Goal: Ask a question

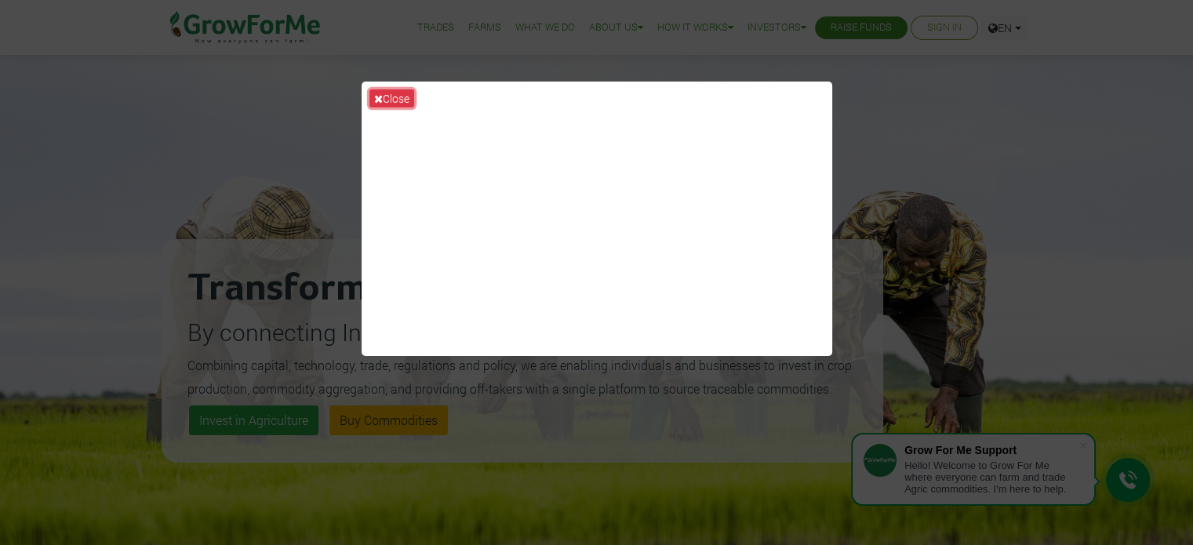
click at [402, 100] on button "Close" at bounding box center [391, 98] width 45 height 18
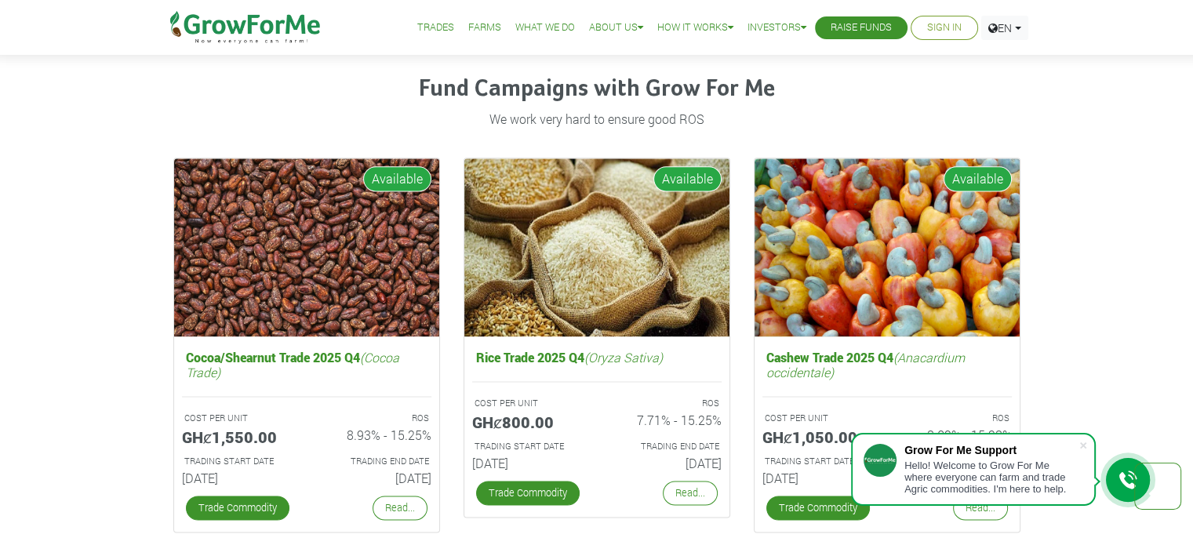
scroll to position [2054, 0]
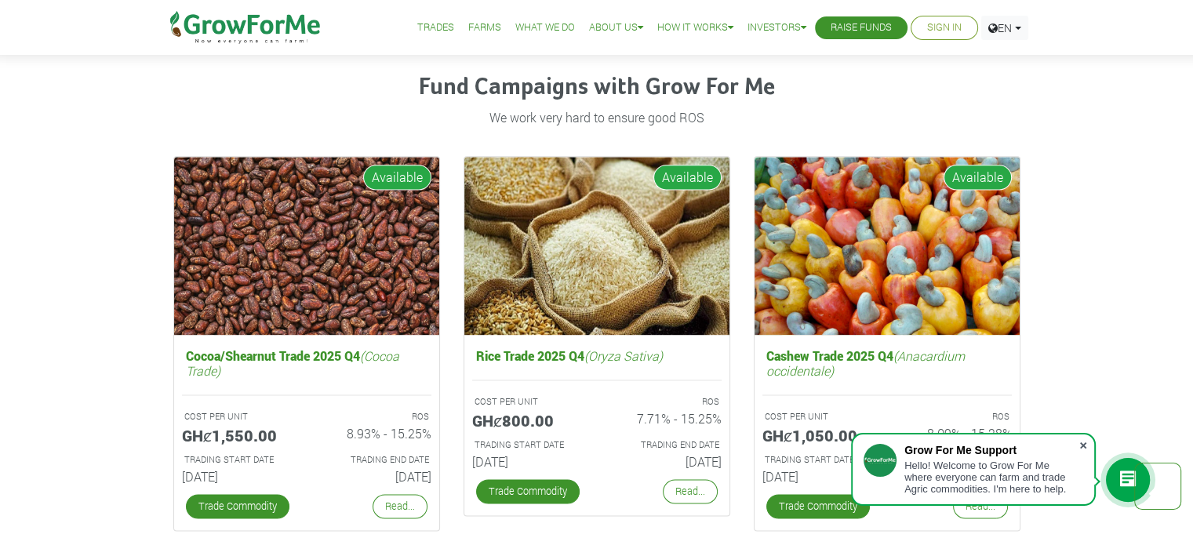
click at [1082, 447] on span at bounding box center [1083, 446] width 16 height 16
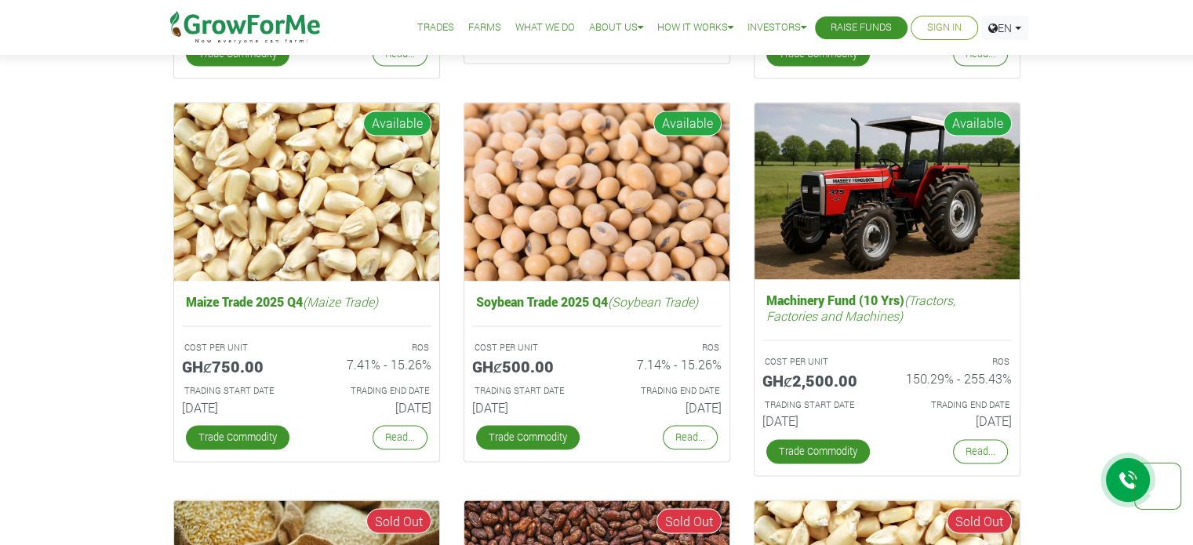
scroll to position [2525, 0]
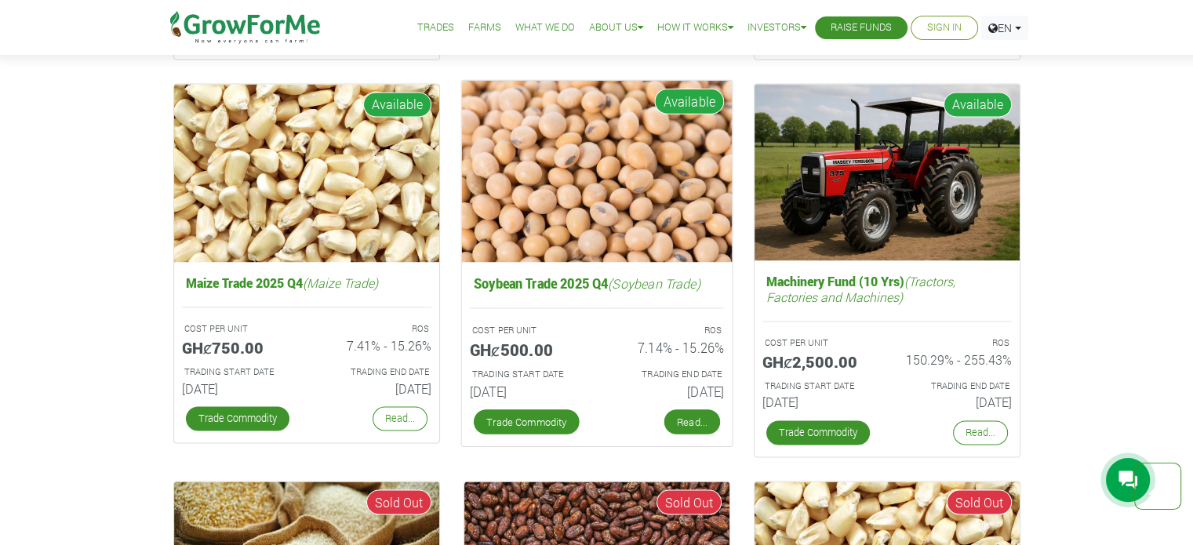
click at [695, 415] on link "Read..." at bounding box center [692, 421] width 56 height 25
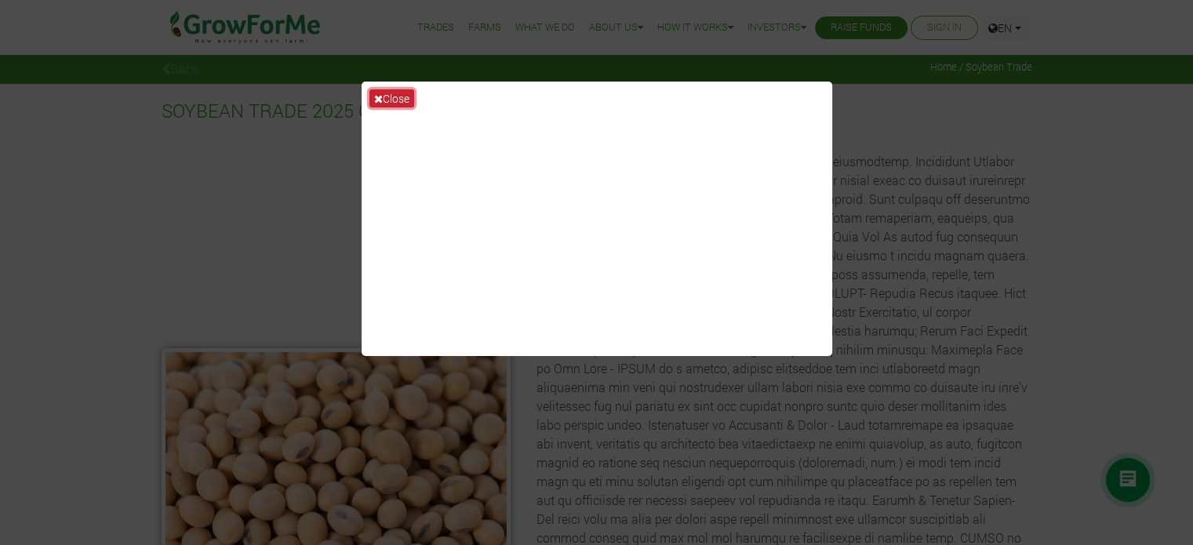
click at [395, 96] on button "Close" at bounding box center [391, 98] width 45 height 18
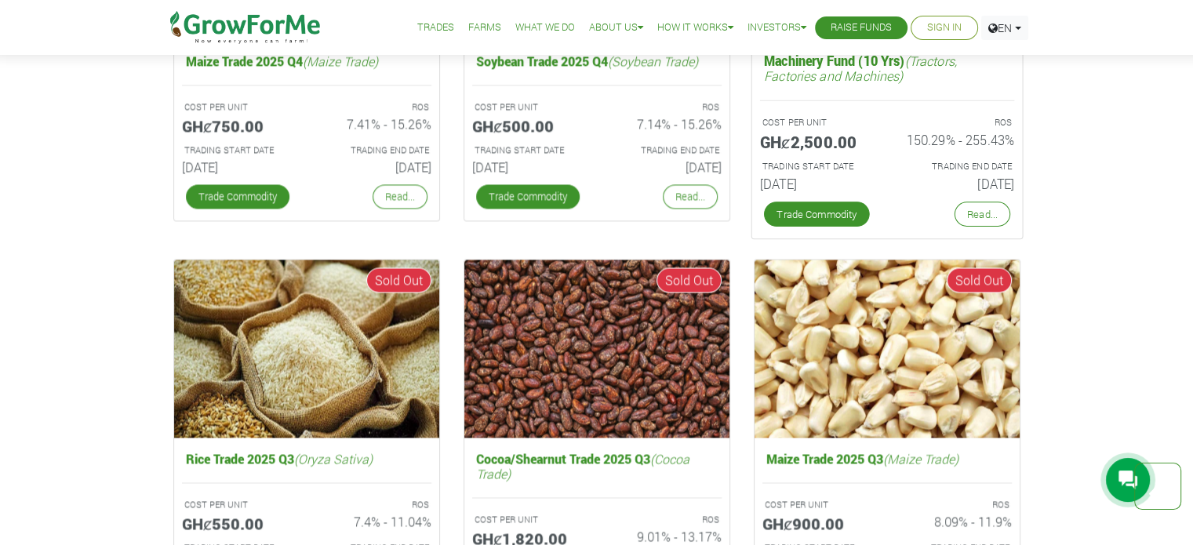
scroll to position [2525, 0]
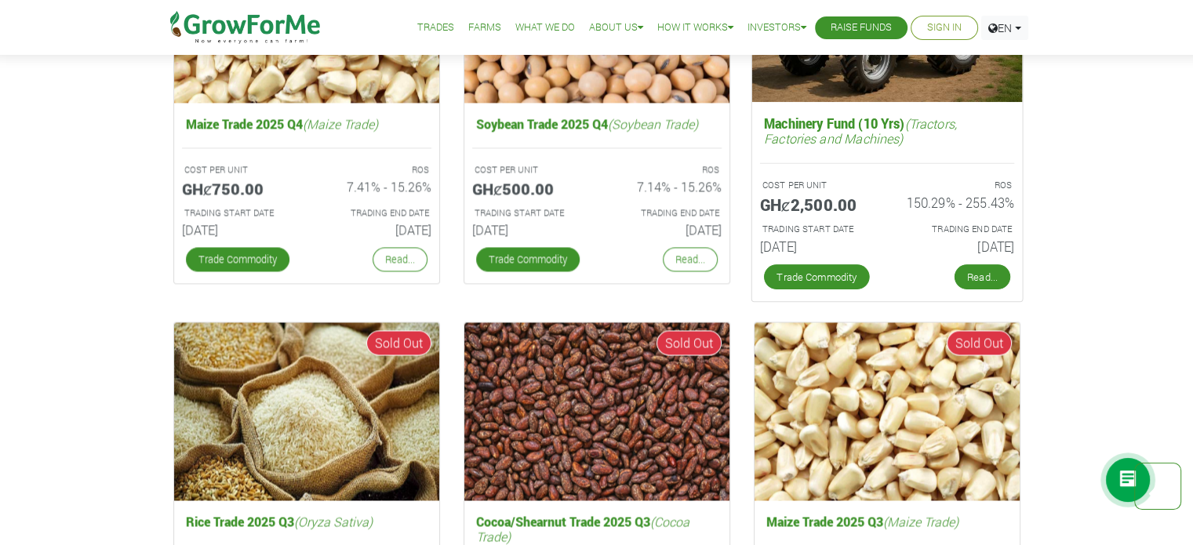
click at [980, 278] on link "Read..." at bounding box center [982, 276] width 56 height 25
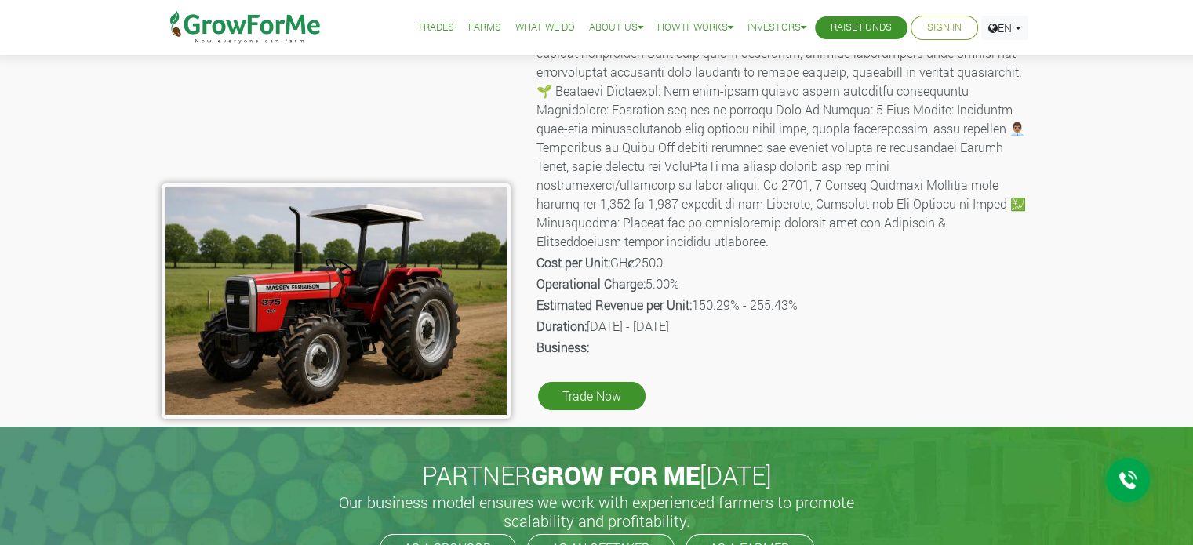
scroll to position [642, 0]
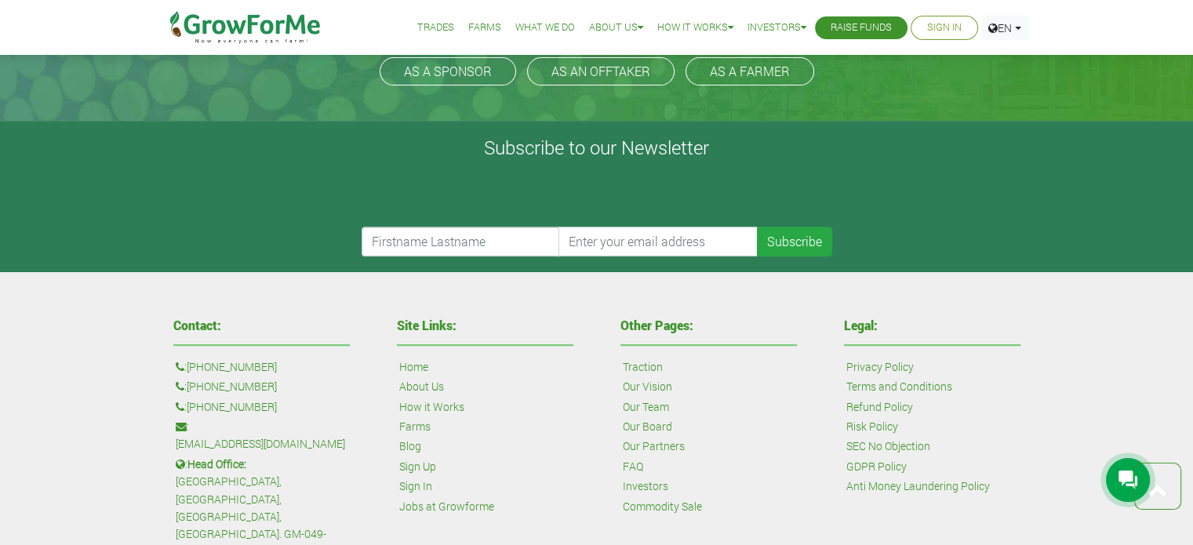
click at [1120, 478] on icon at bounding box center [1128, 480] width 19 height 19
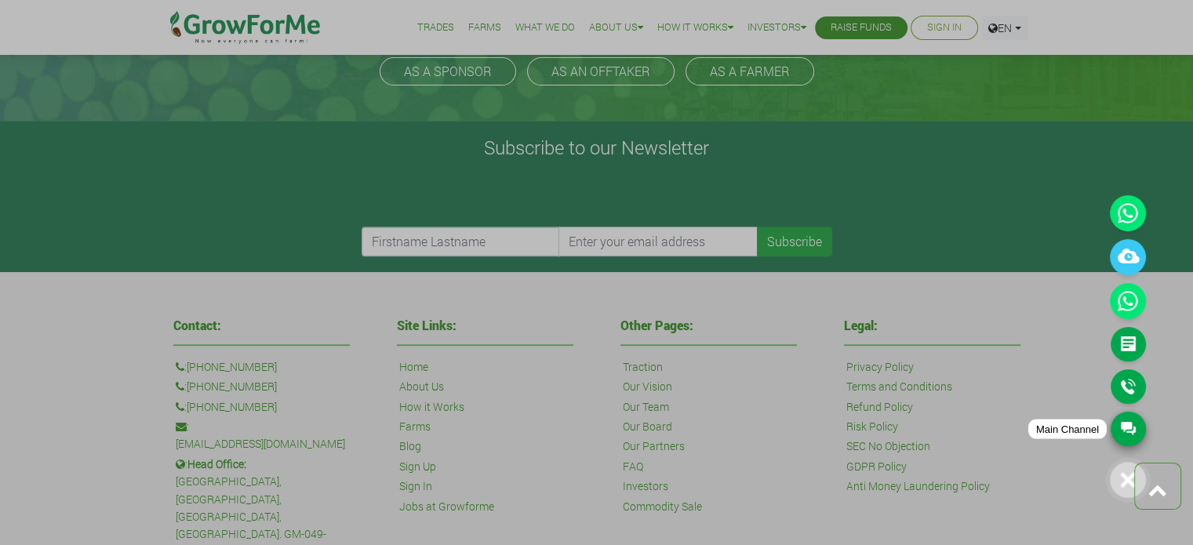
click at [1136, 430] on link "Main Channel" at bounding box center [1128, 429] width 35 height 35
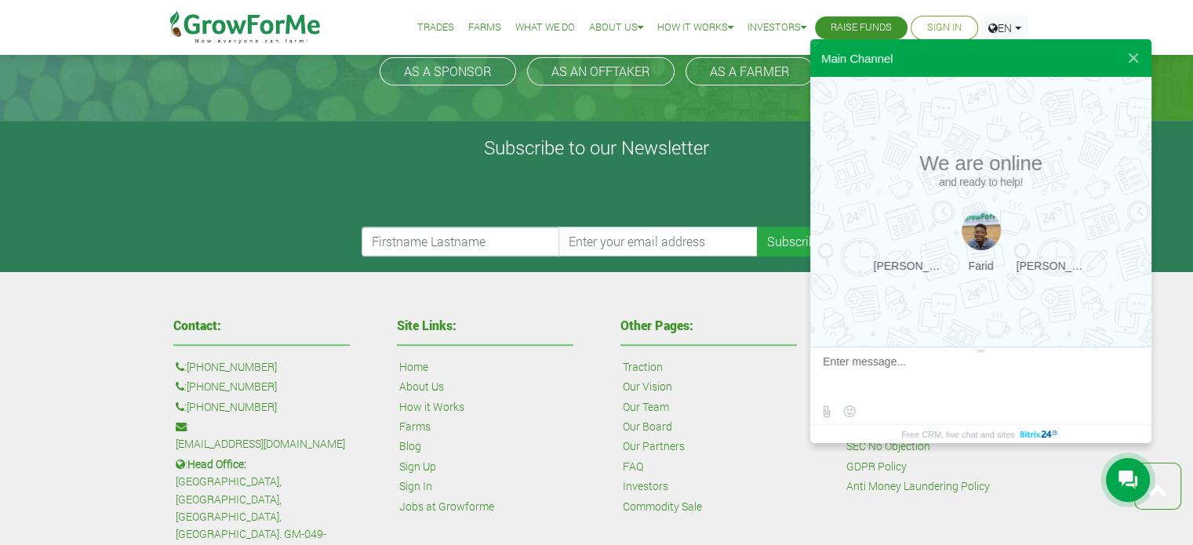
type textarea "h"
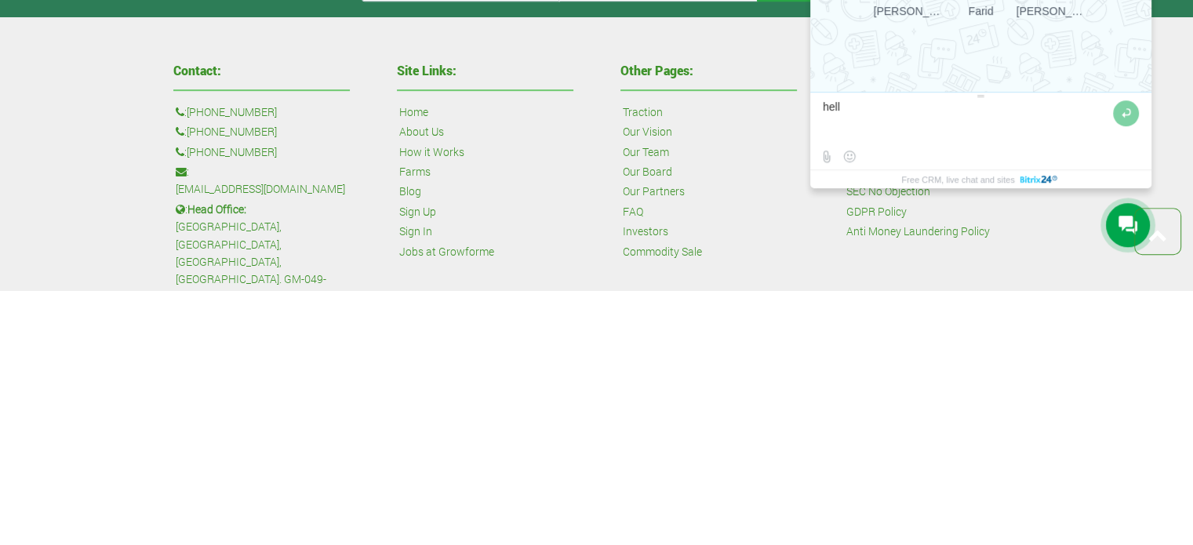
type textarea "hello"
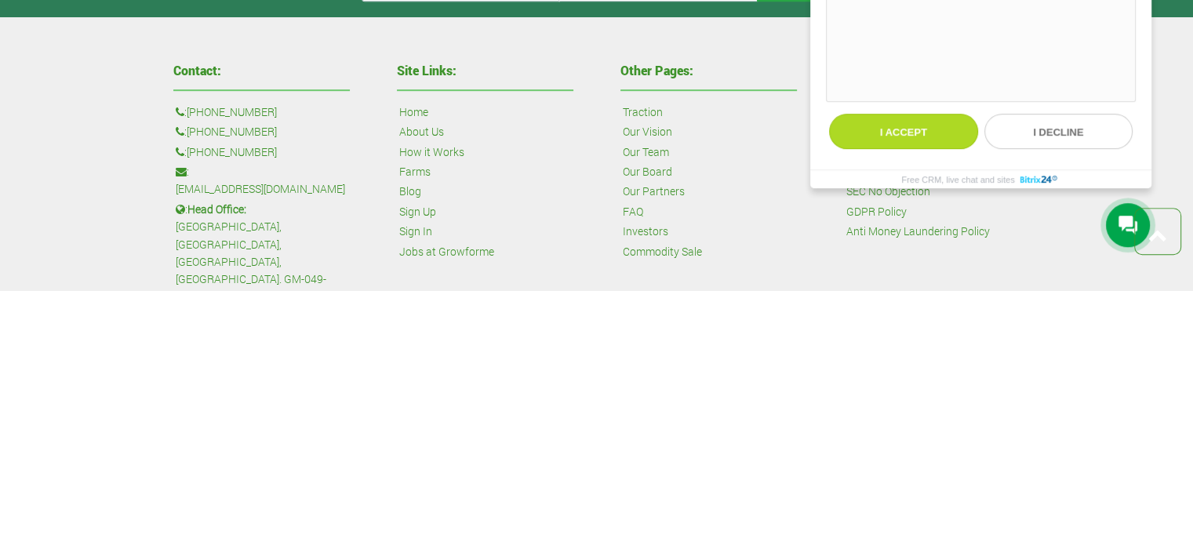
click at [928, 389] on button "I accept" at bounding box center [903, 386] width 149 height 35
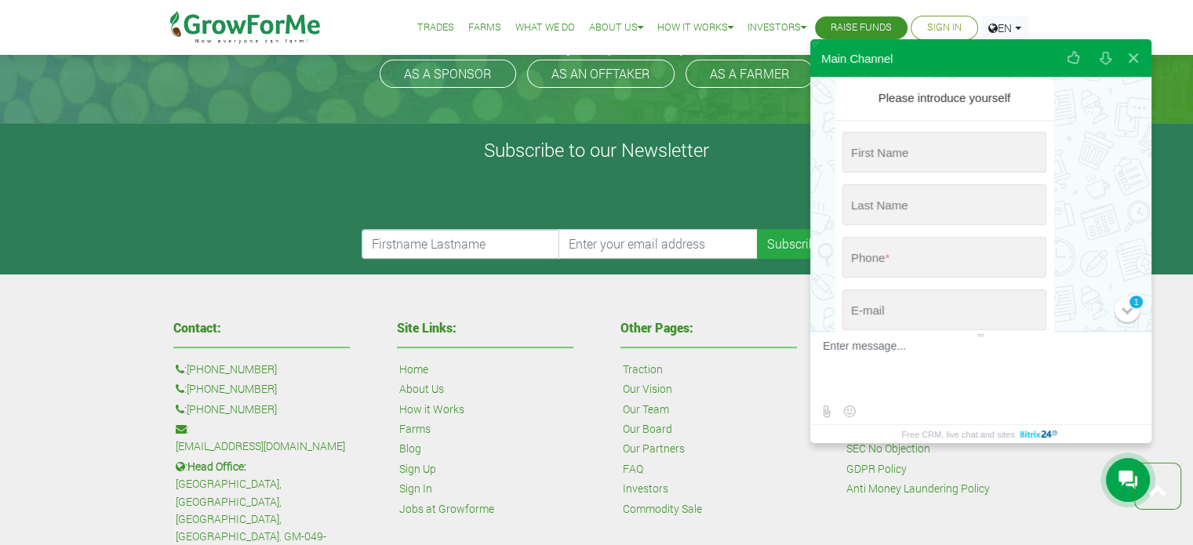
scroll to position [116, 0]
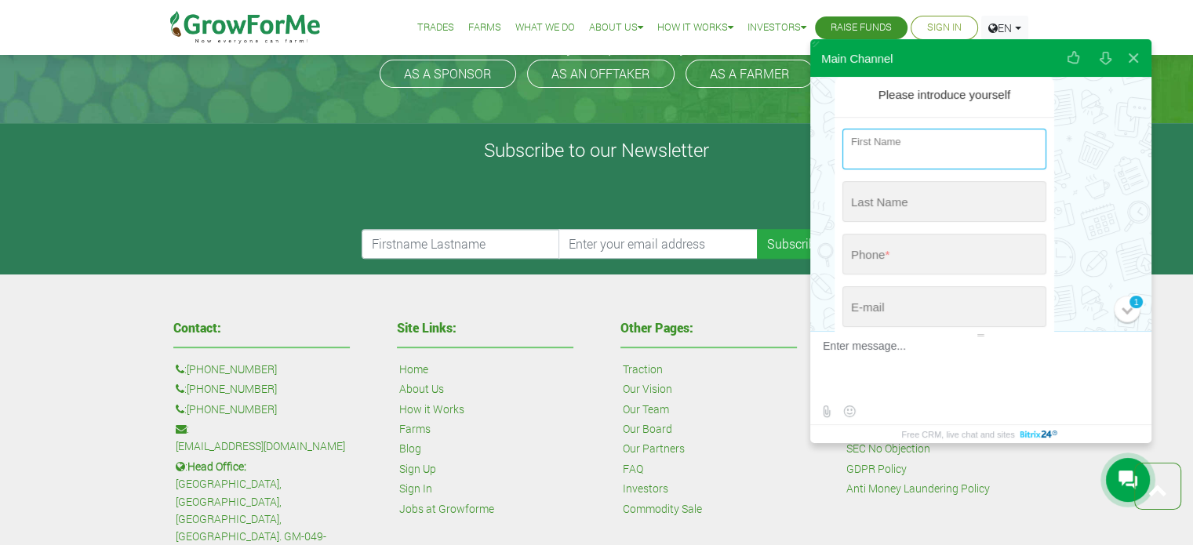
click at [966, 159] on input "string" at bounding box center [944, 149] width 204 height 41
type input "Abdulkudus"
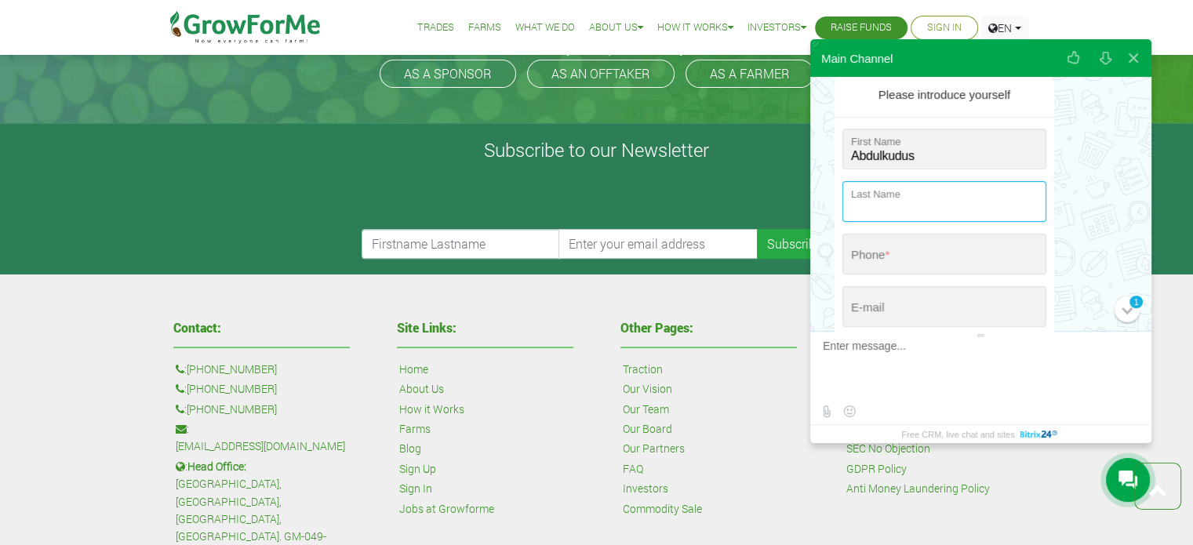
click at [922, 213] on input "string" at bounding box center [944, 201] width 204 height 41
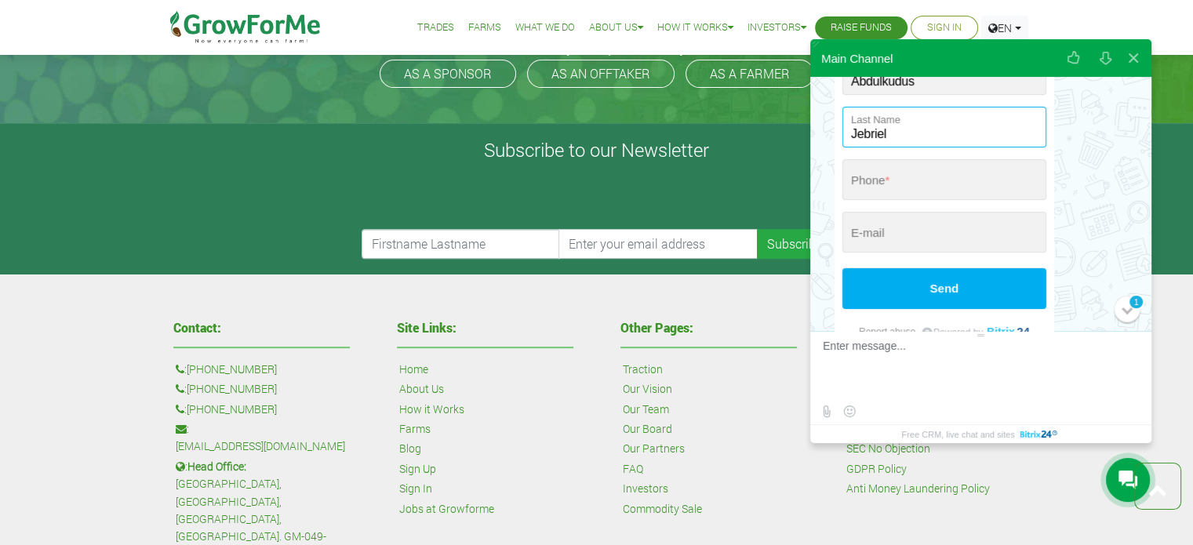
scroll to position [196, 0]
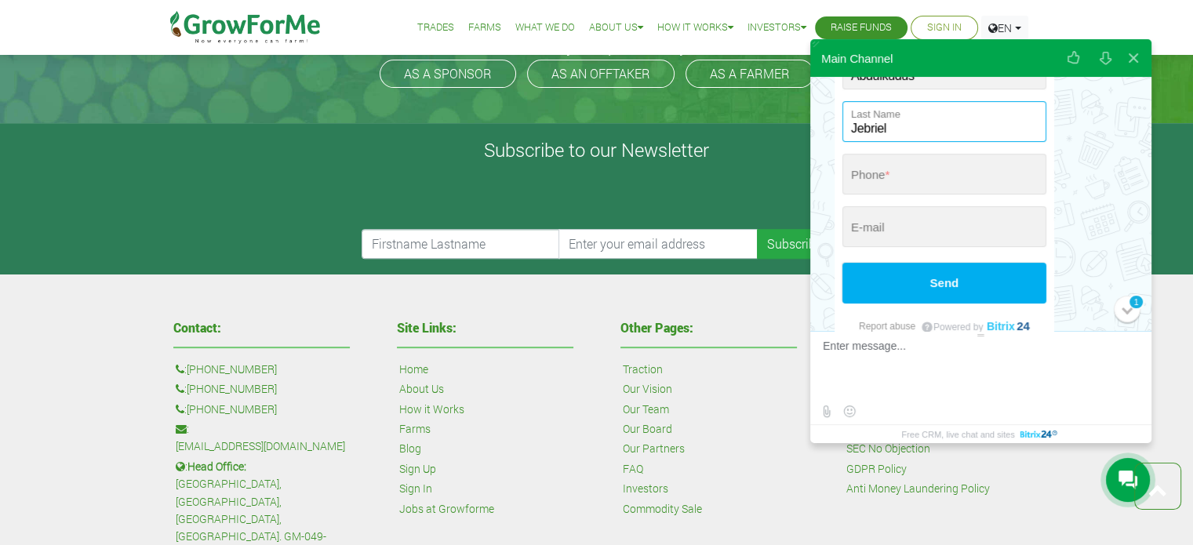
type input "Jebriel"
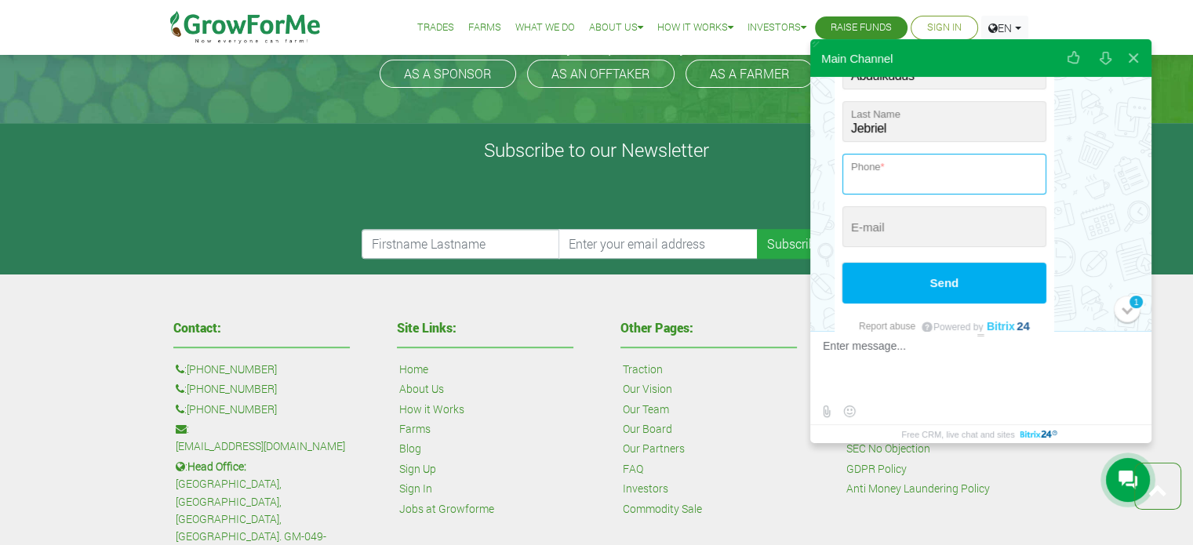
click at [967, 180] on input "tel" at bounding box center [944, 174] width 204 height 41
type input "+"
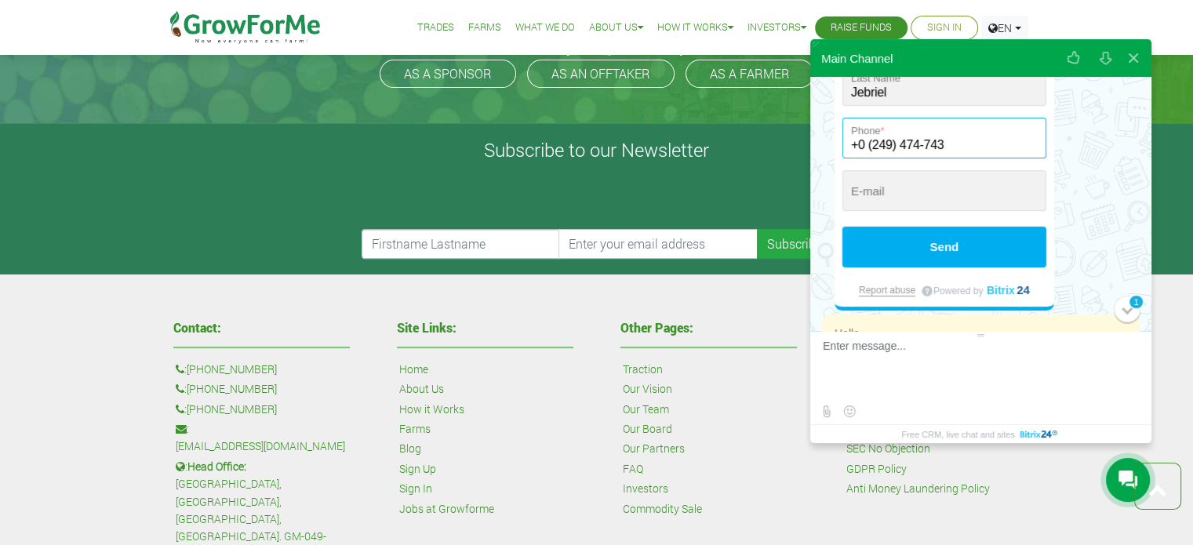
scroll to position [232, 0]
type input "+0 (249) 474-743"
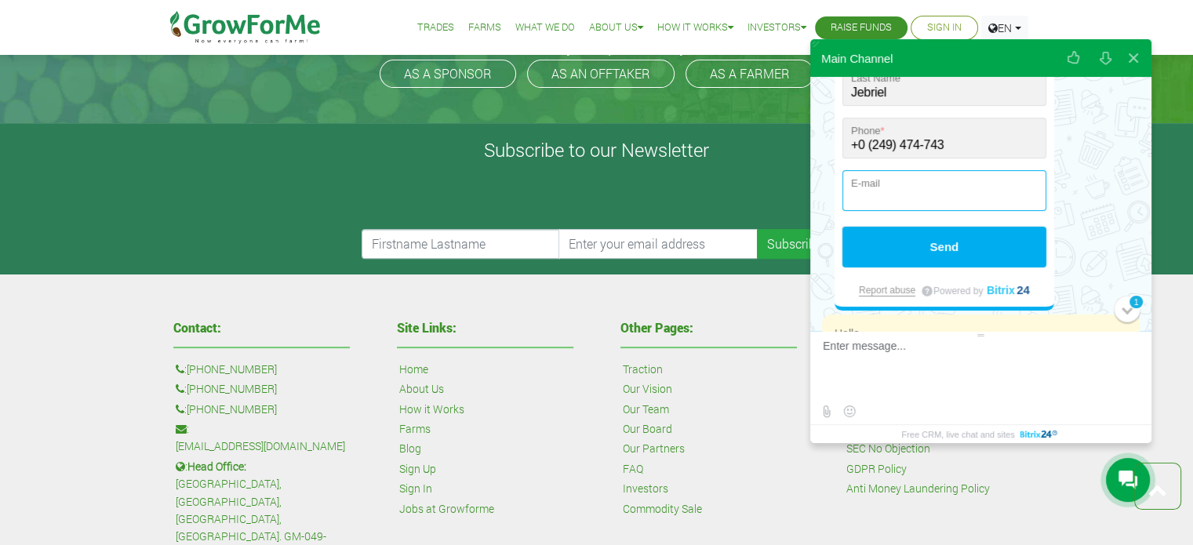
click at [942, 197] on input "email" at bounding box center [944, 190] width 204 height 41
type input "twentyy23@gmail.com"
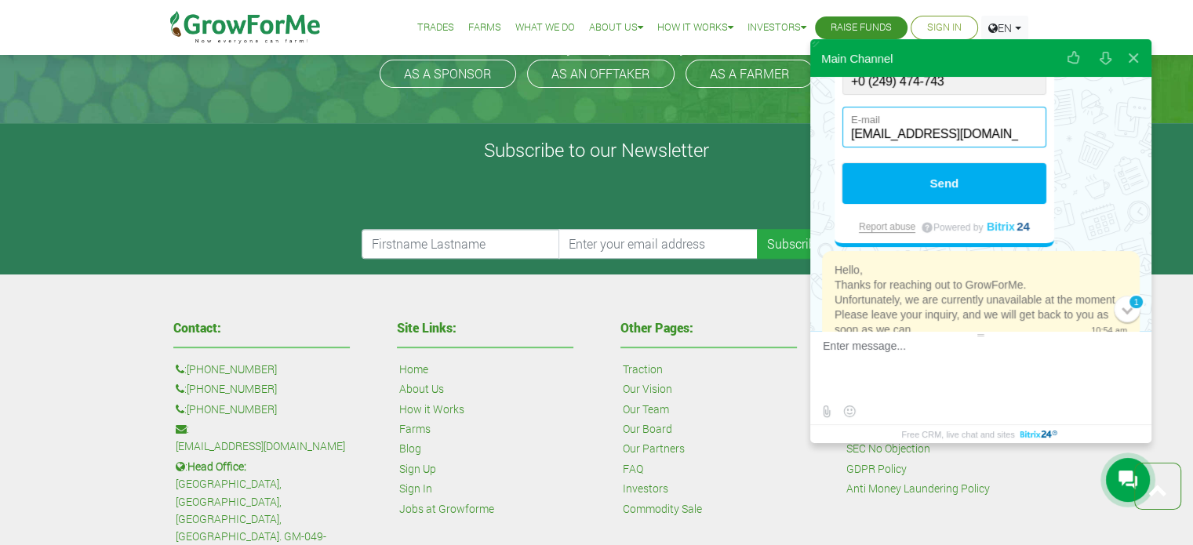
scroll to position [301, 0]
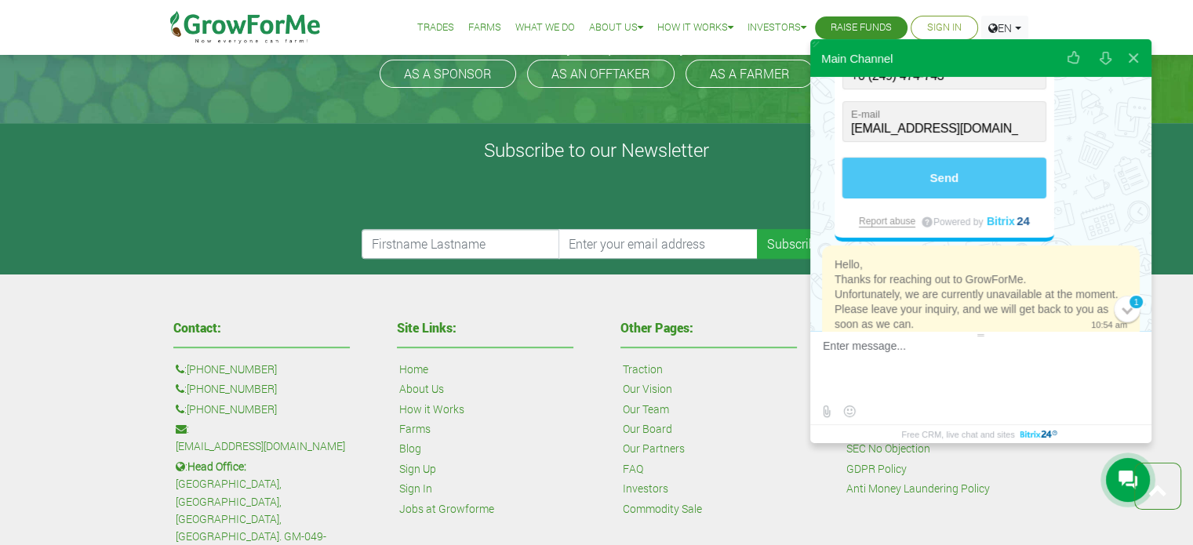
click at [976, 181] on button "Send" at bounding box center [944, 178] width 204 height 41
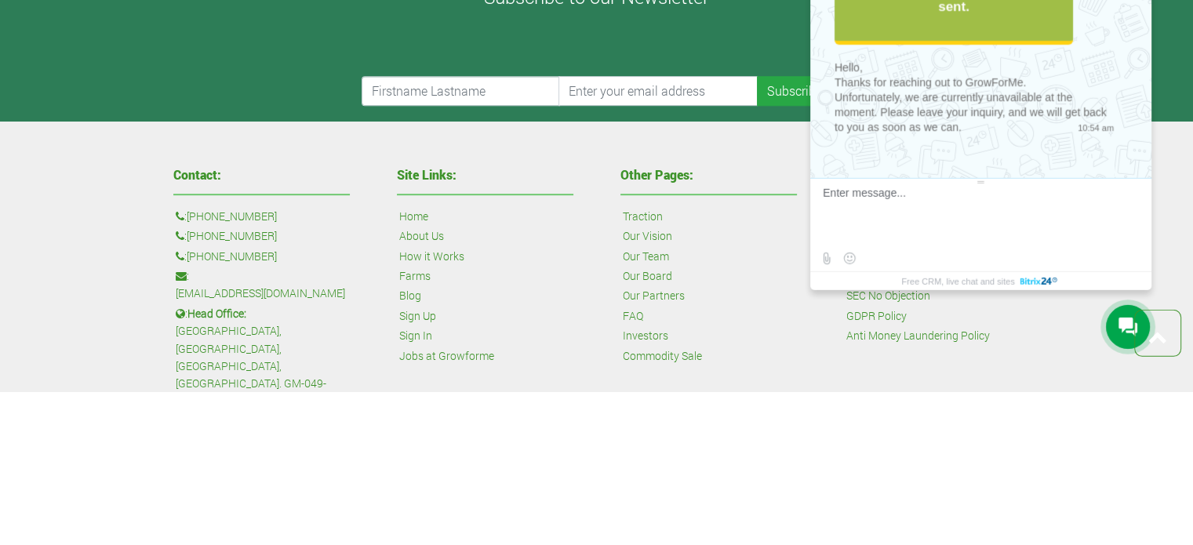
scroll to position [639, 0]
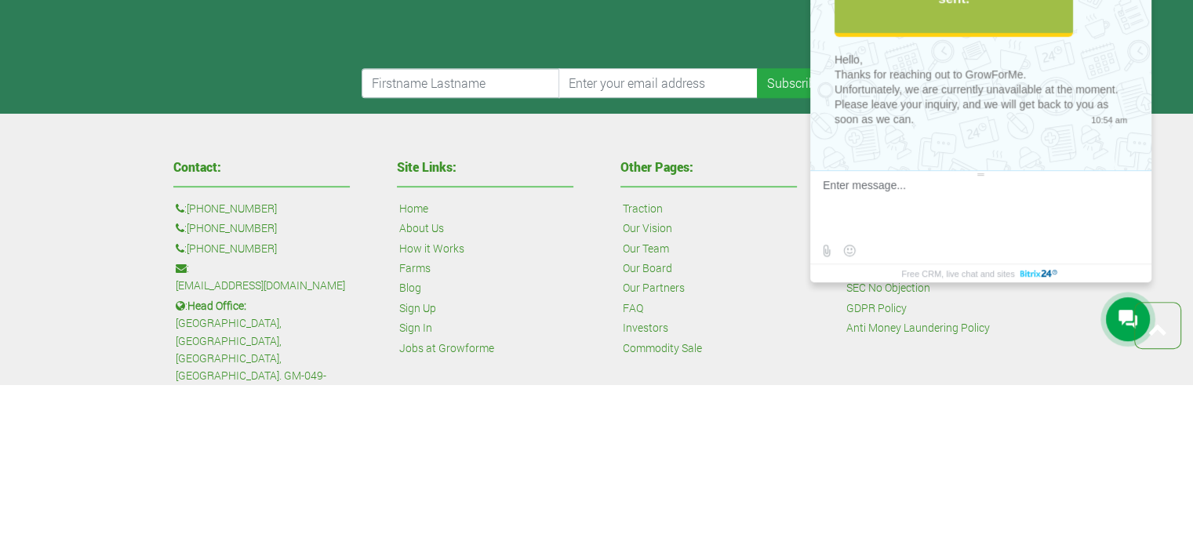
click at [942, 380] on textarea at bounding box center [979, 369] width 312 height 58
type textarea "T"
click at [944, 346] on textarea at bounding box center [966, 369] width 286 height 58
click at [1030, 348] on textarea at bounding box center [966, 369] width 286 height 58
click at [1018, 367] on textarea at bounding box center [966, 369] width 286 height 58
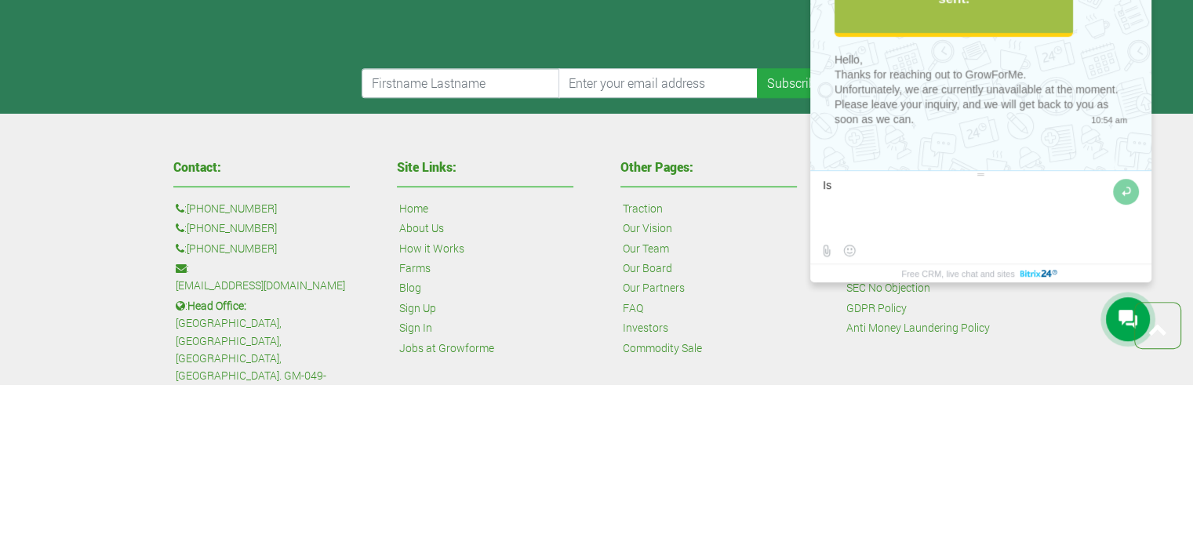
type textarea "I"
type textarea "H"
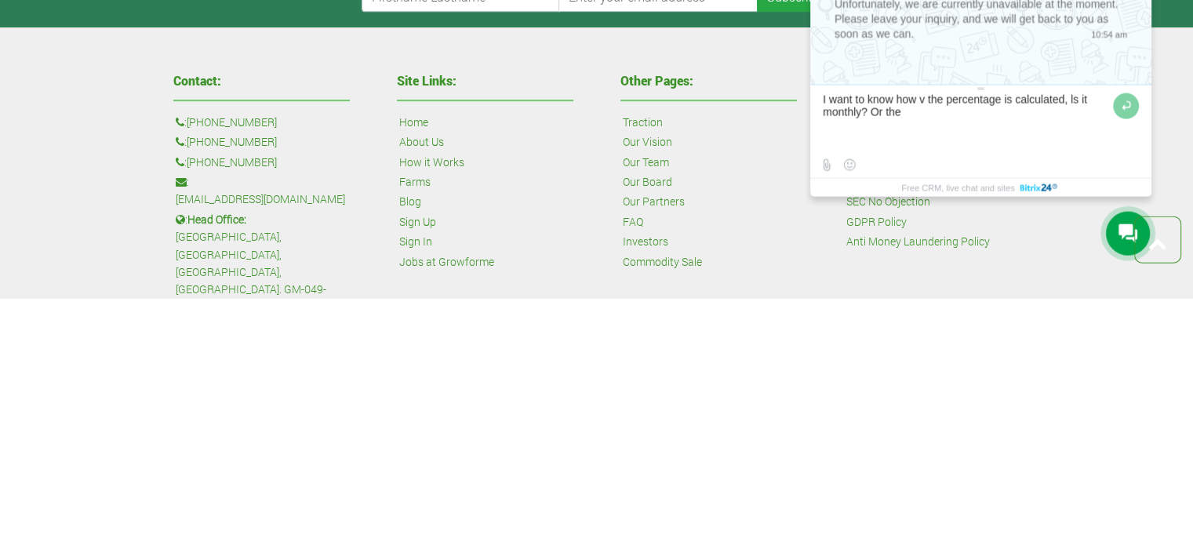
type textarea "I want to know how v the percentage is calculated, ls it monthly? Or thev"
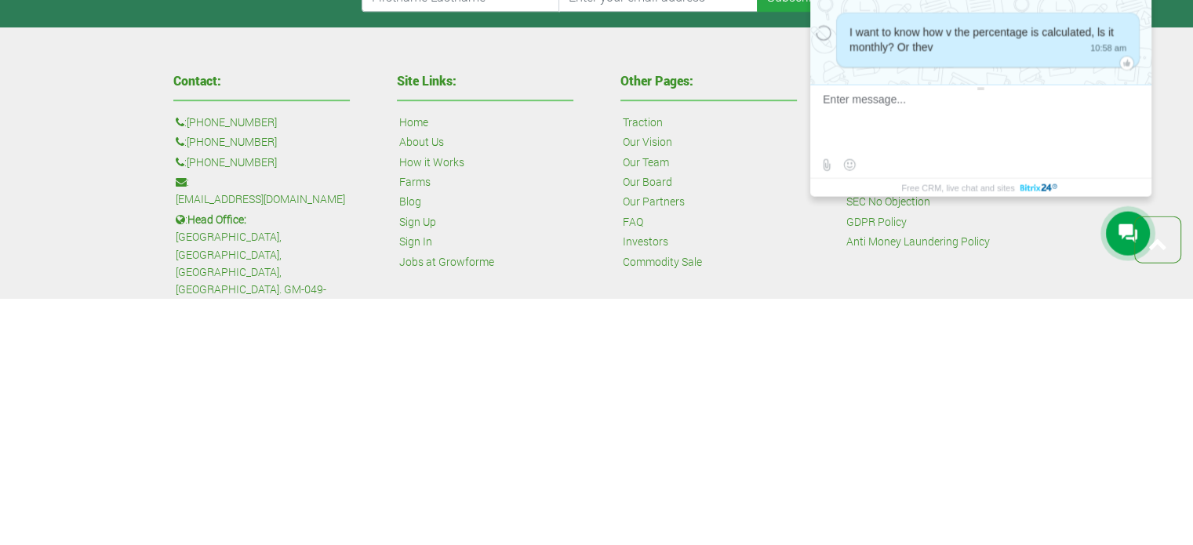
scroll to position [209, 0]
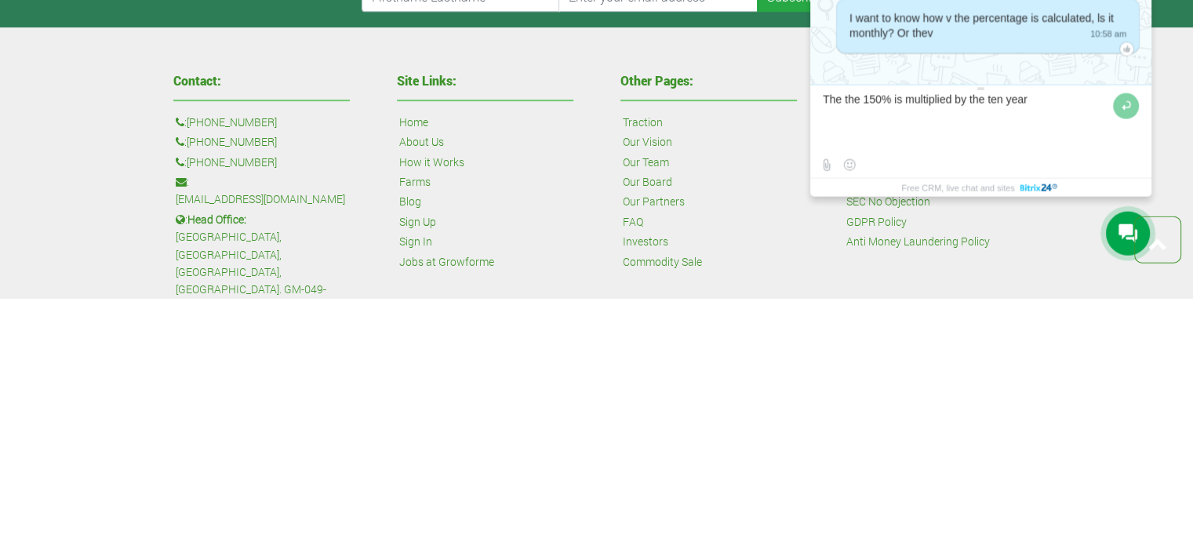
type textarea "The the 150% is multiplied by the ten years"
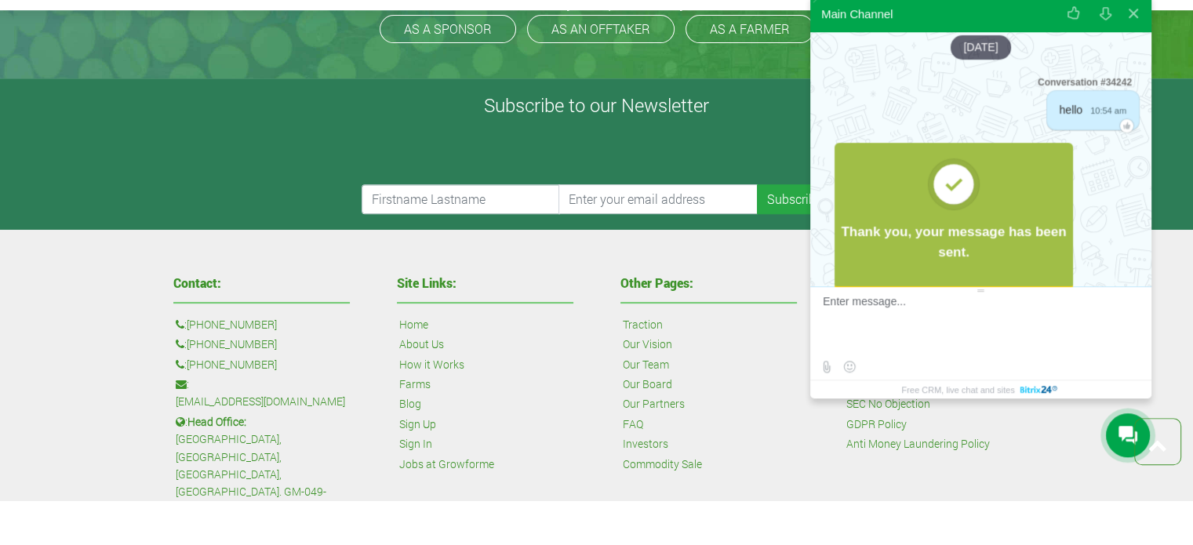
scroll to position [0, 0]
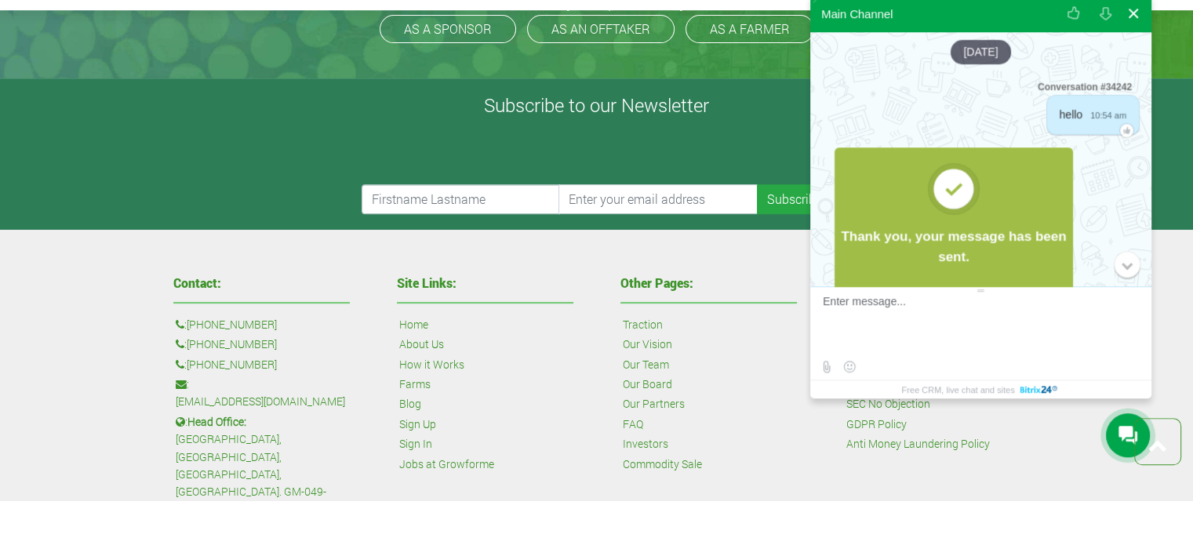
click at [1133, 63] on button at bounding box center [1133, 58] width 28 height 38
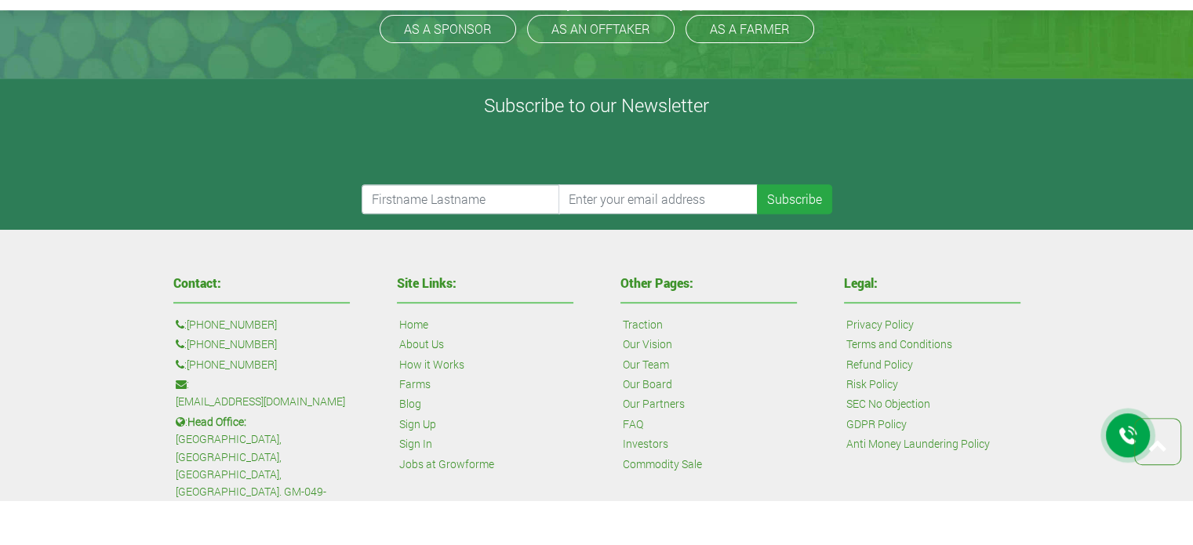
click at [174, 202] on form "Subscribe" at bounding box center [597, 213] width 1154 height 91
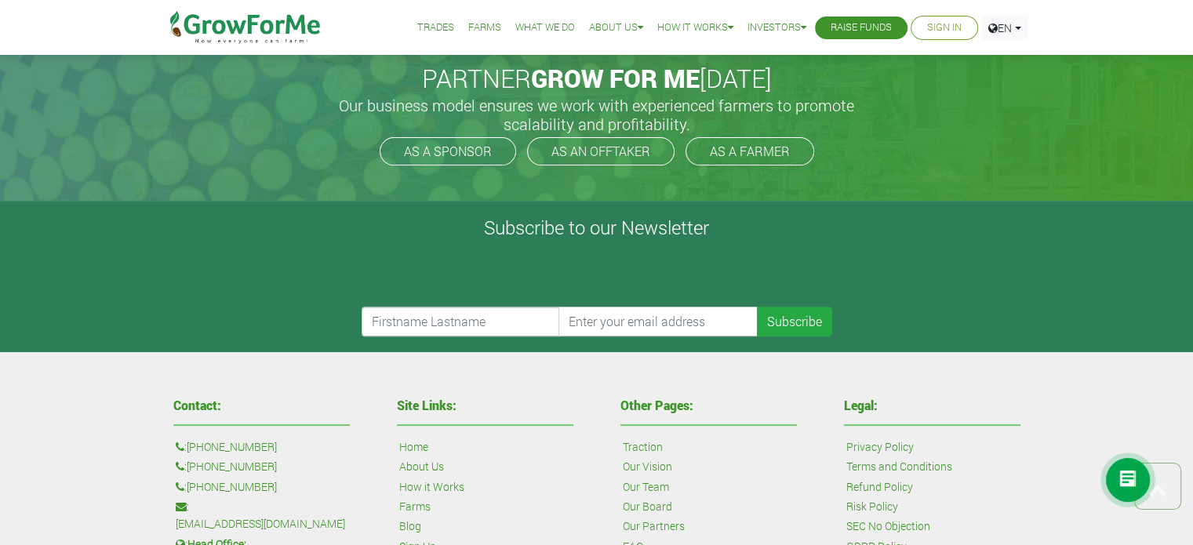
scroll to position [557, 0]
